Goal: Check status: Check status

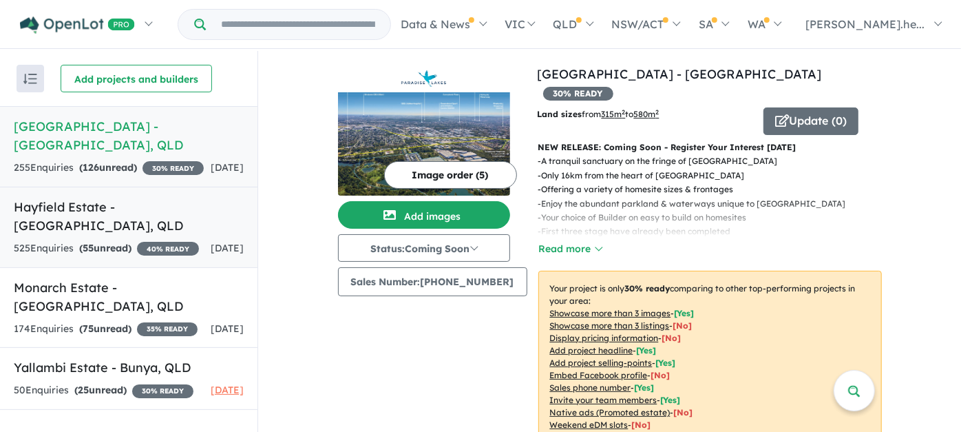
click at [159, 234] on link "Hayfield Estate - [GEOGRAPHIC_DATA] , QLD 525 Enquir ies ( 55 unread) 40 % READ…" at bounding box center [129, 227] width 258 height 81
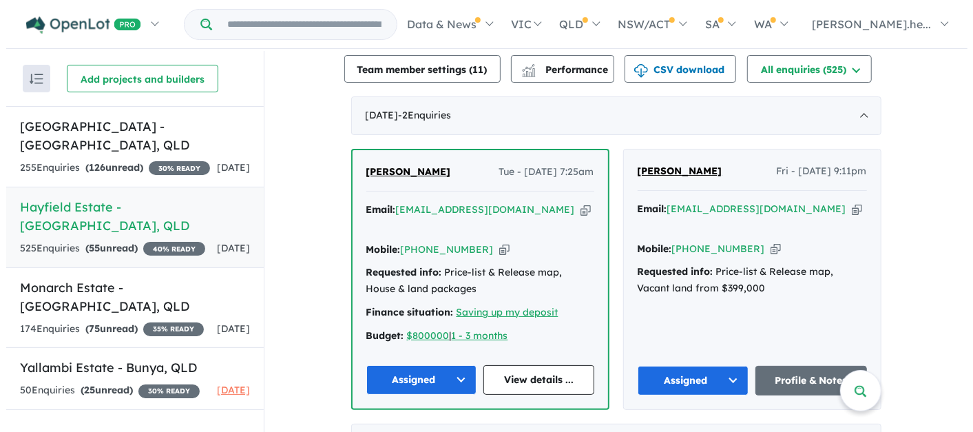
scroll to position [459, 0]
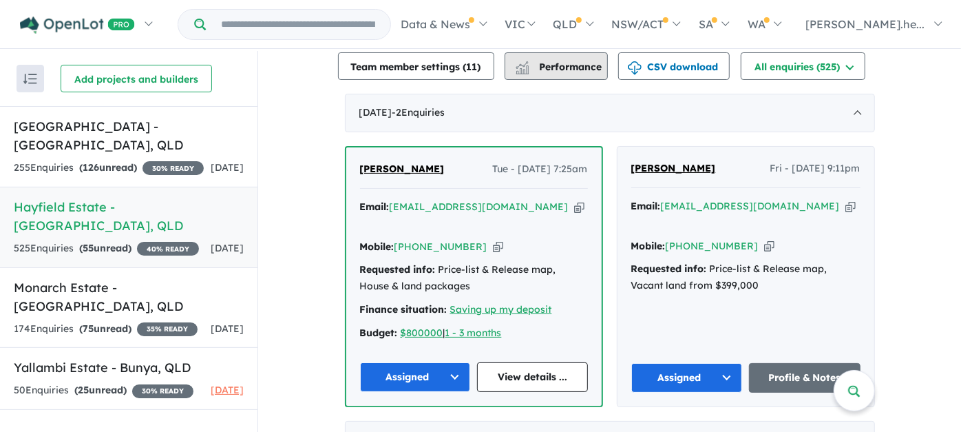
click at [544, 62] on span "Performance" at bounding box center [560, 67] width 85 height 12
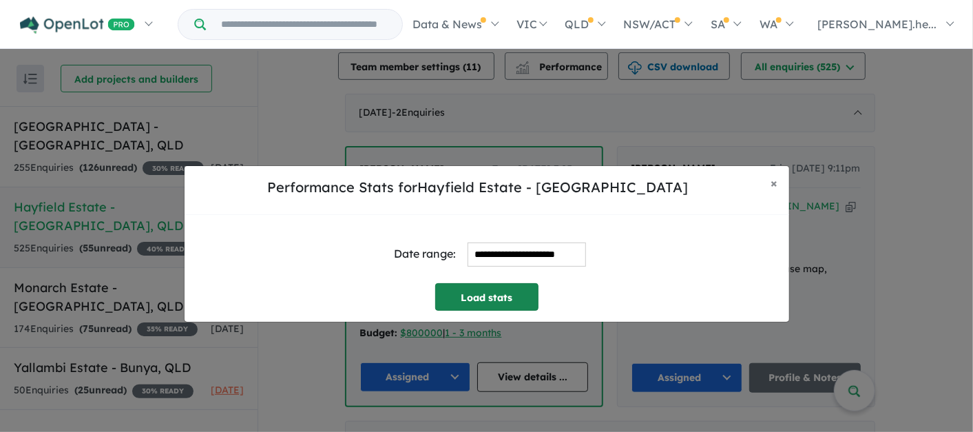
click at [488, 304] on button "Load stats" at bounding box center [486, 297] width 103 height 28
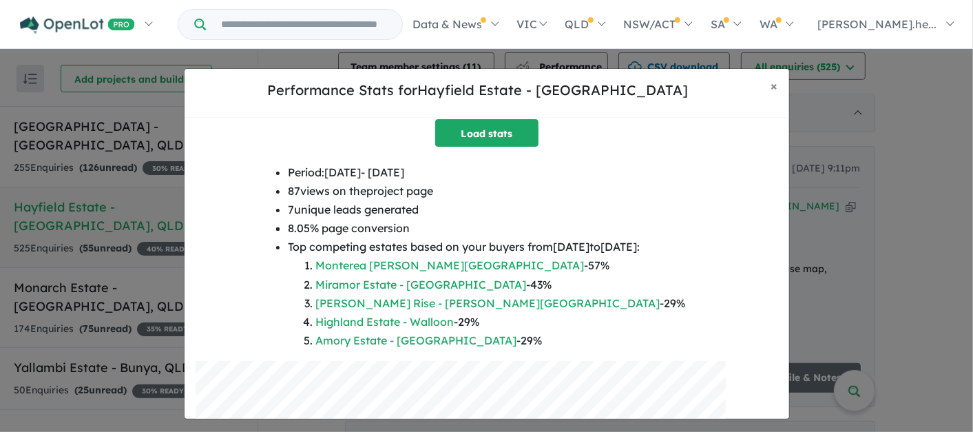
scroll to position [0, 0]
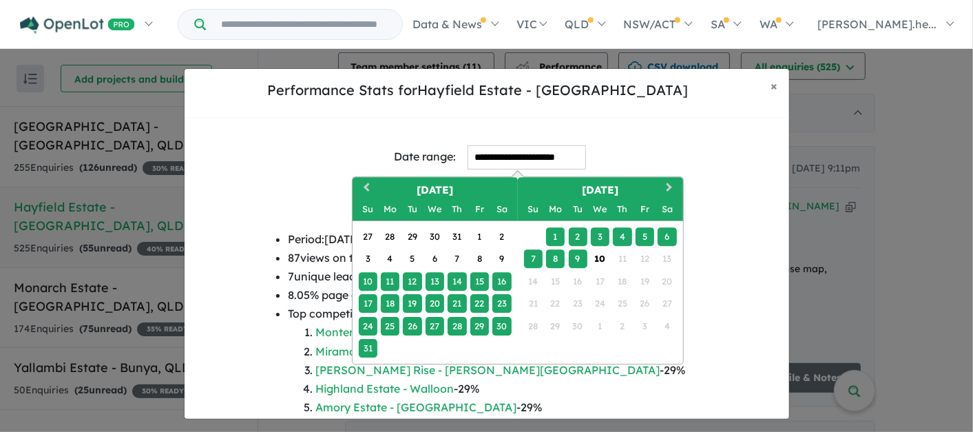
click at [477, 151] on input "**********" at bounding box center [527, 157] width 118 height 24
click at [368, 180] on button "Previous Month" at bounding box center [364, 189] width 22 height 22
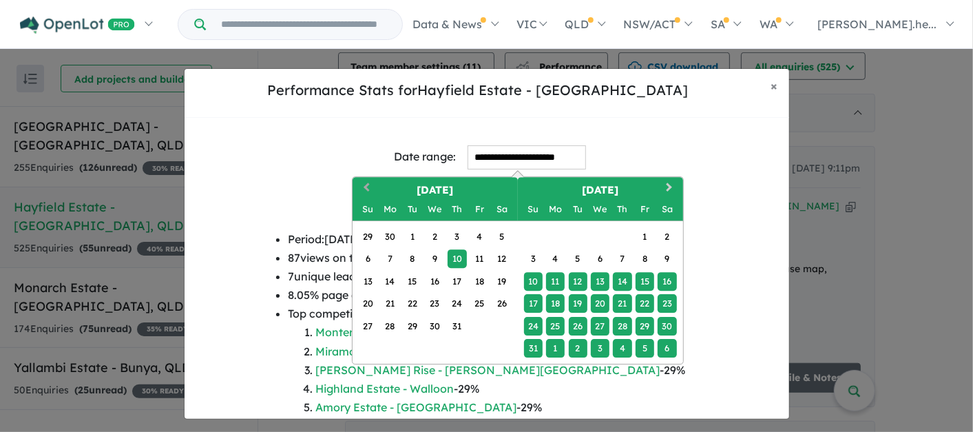
click at [368, 180] on button "Previous Month" at bounding box center [364, 189] width 22 height 22
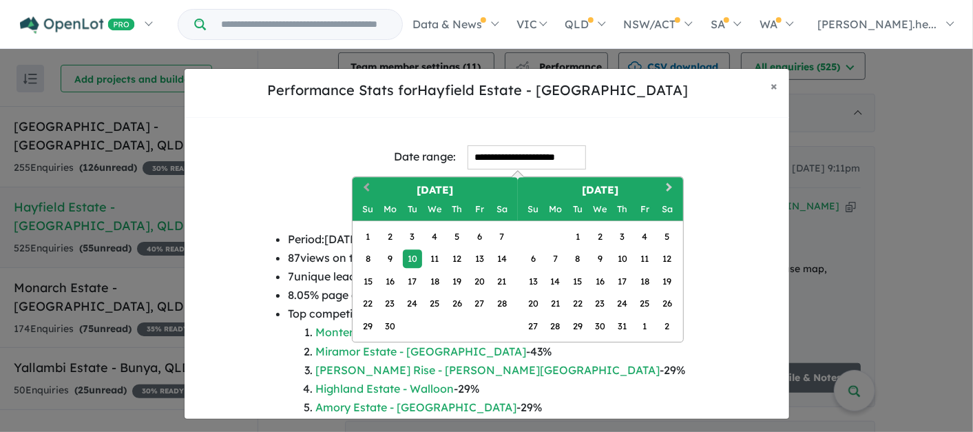
click at [368, 180] on button "Previous Month" at bounding box center [364, 189] width 22 height 22
click at [452, 231] on div "1" at bounding box center [457, 236] width 19 height 19
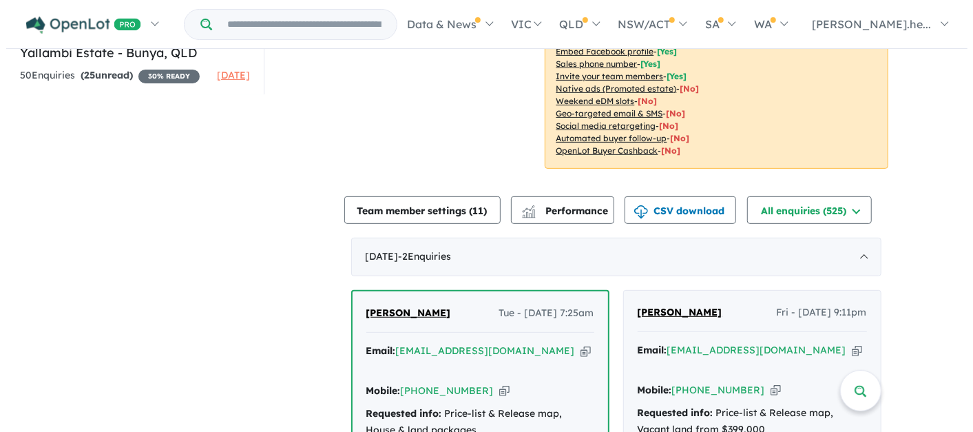
scroll to position [306, 0]
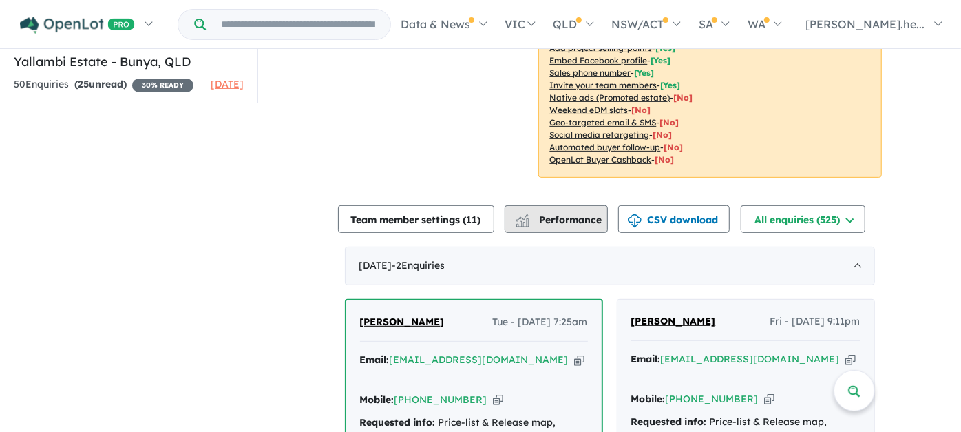
click at [583, 214] on span "Performance" at bounding box center [560, 219] width 85 height 12
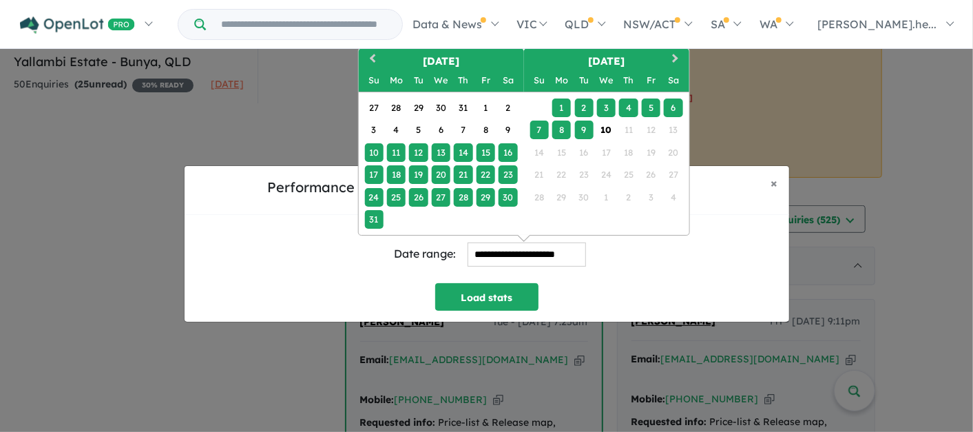
click at [572, 260] on input "**********" at bounding box center [527, 254] width 118 height 24
click at [372, 59] on span "Previous Month" at bounding box center [372, 59] width 0 height 17
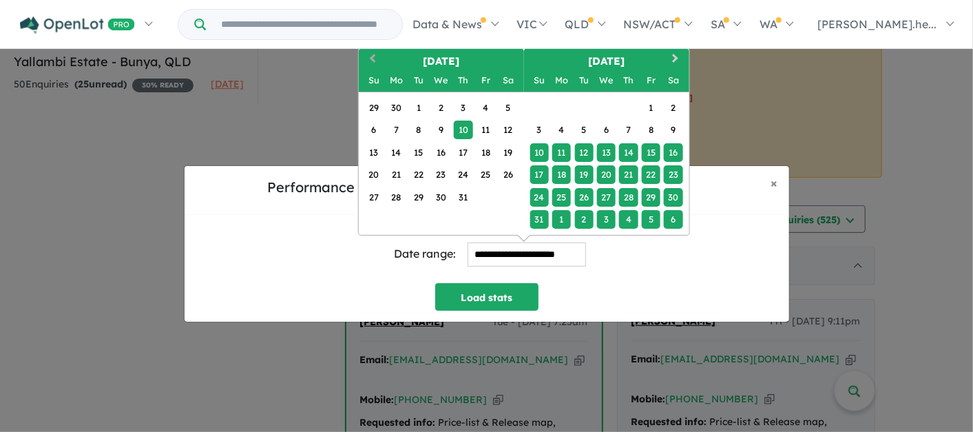
click at [372, 59] on span "Previous Month" at bounding box center [372, 59] width 0 height 17
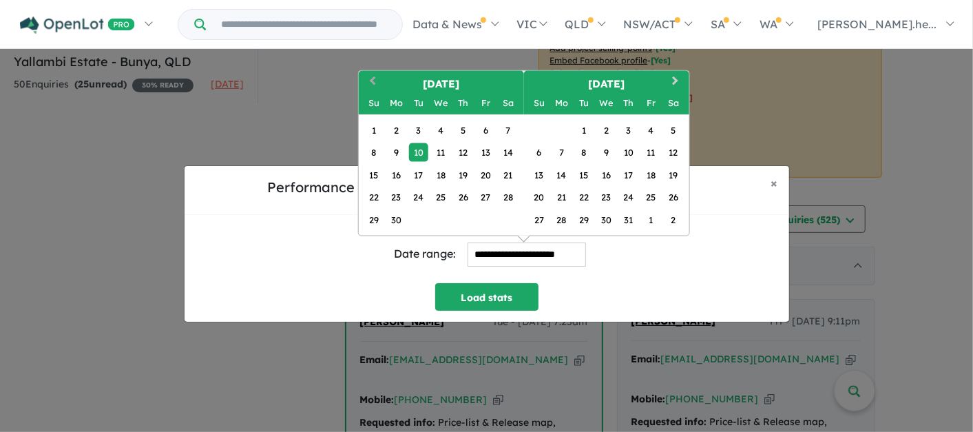
click at [368, 76] on button "Previous Month" at bounding box center [370, 83] width 22 height 22
click at [470, 129] on div "1" at bounding box center [463, 130] width 19 height 19
click at [672, 85] on button "Next Month" at bounding box center [676, 83] width 22 height 22
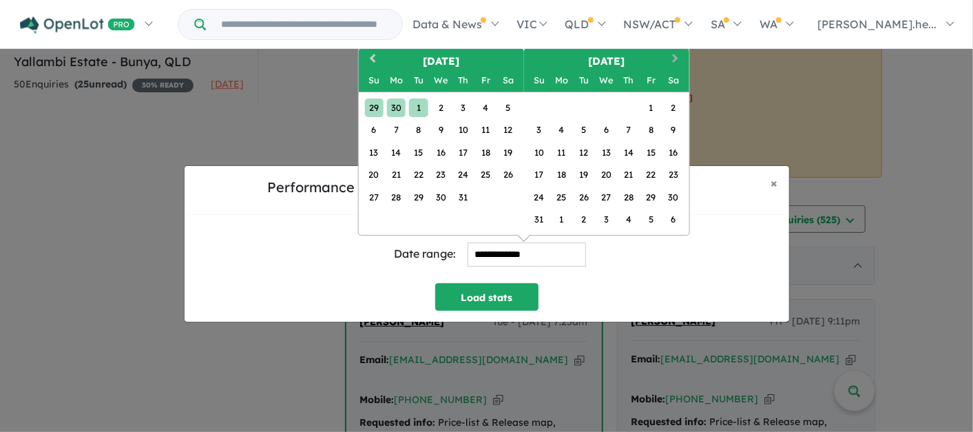
click at [672, 85] on div "Sa" at bounding box center [673, 80] width 19 height 19
click at [675, 63] on button "Next Month" at bounding box center [676, 61] width 22 height 22
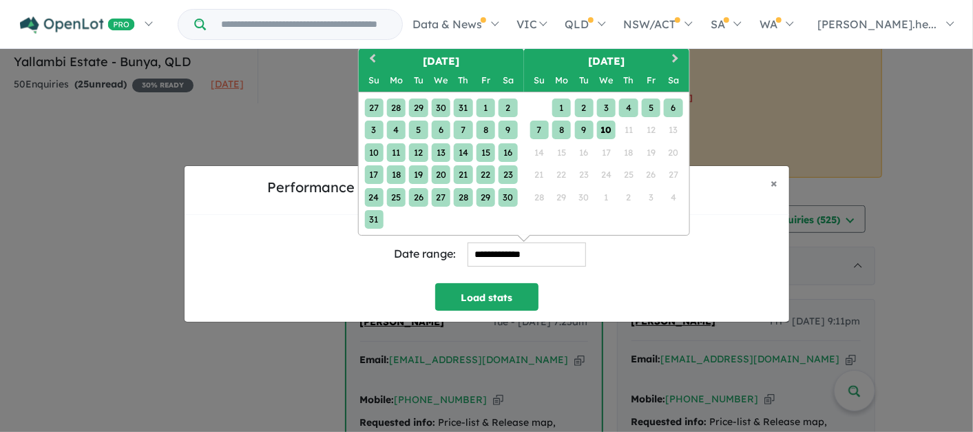
click at [594, 129] on div "7 8 9 10 11 12 13" at bounding box center [606, 130] width 156 height 22
click at [602, 129] on div "10" at bounding box center [606, 130] width 19 height 19
type input "**********"
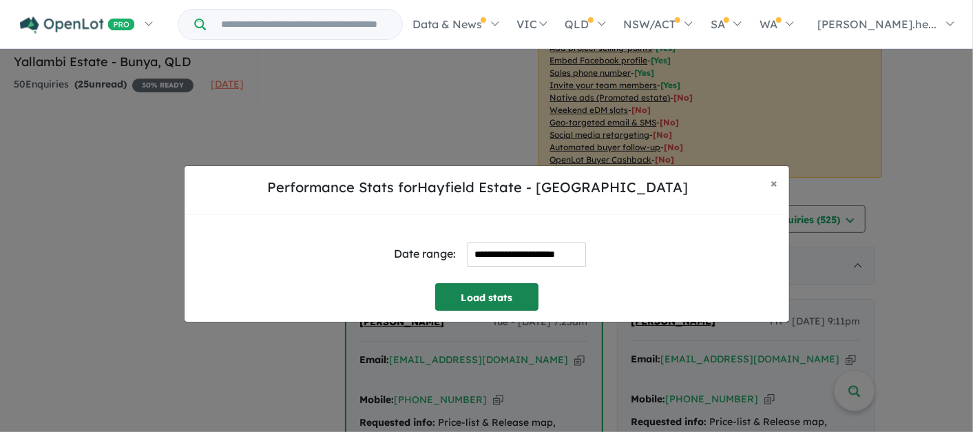
click at [520, 301] on button "Load stats" at bounding box center [486, 297] width 103 height 28
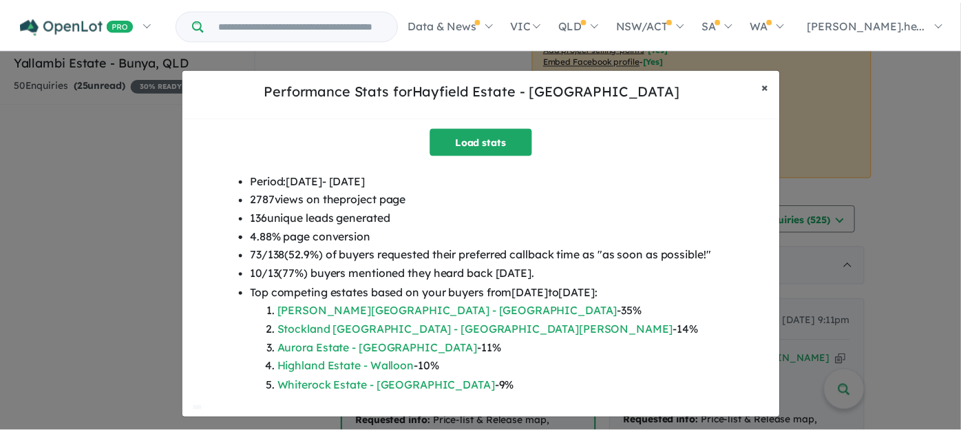
scroll to position [63, 0]
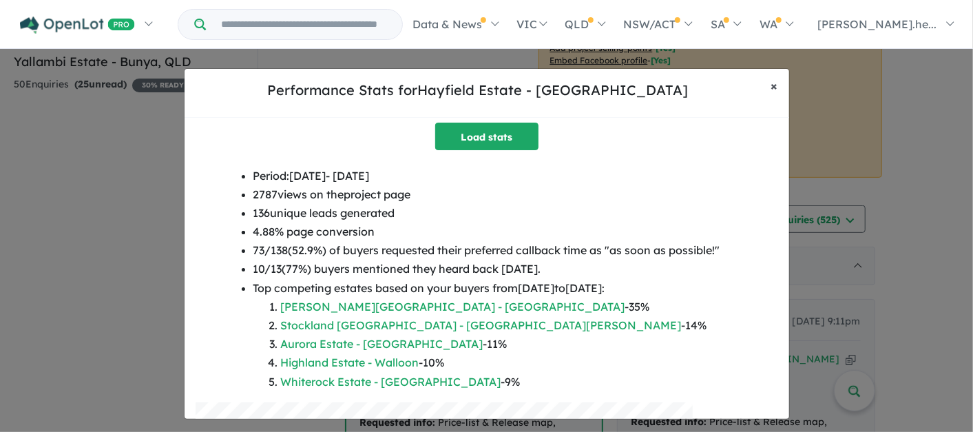
click at [773, 89] on span "×" at bounding box center [774, 86] width 7 height 16
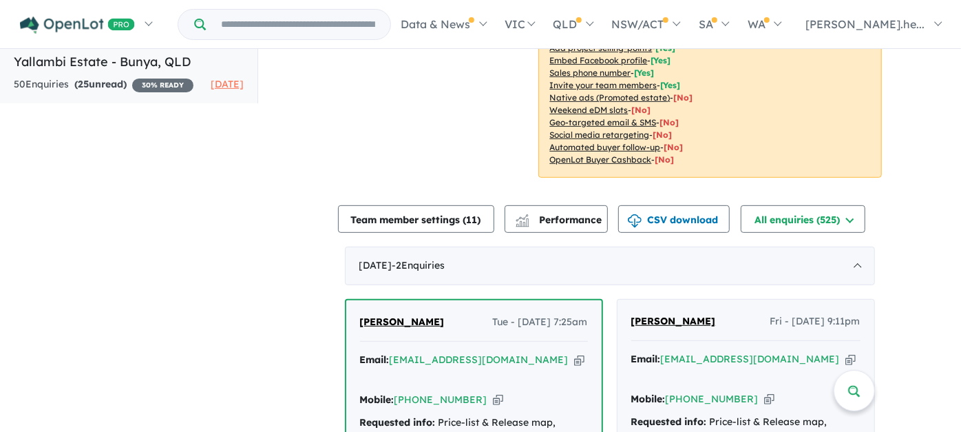
click at [163, 71] on h5 "Yallambi Estate - Bunya , QLD" at bounding box center [129, 61] width 230 height 19
